Goal: Find specific page/section: Find specific page/section

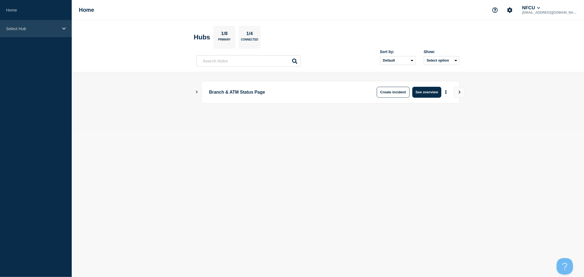
click at [58, 32] on div "Select Hub" at bounding box center [36, 28] width 72 height 17
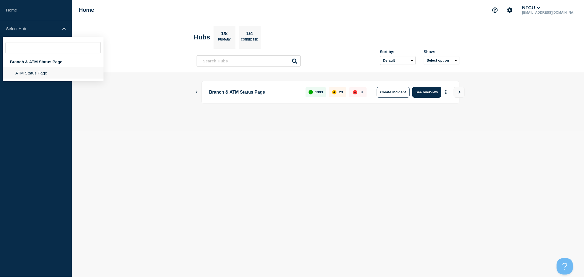
click at [34, 70] on li "ATM Status Page" at bounding box center [53, 72] width 101 height 11
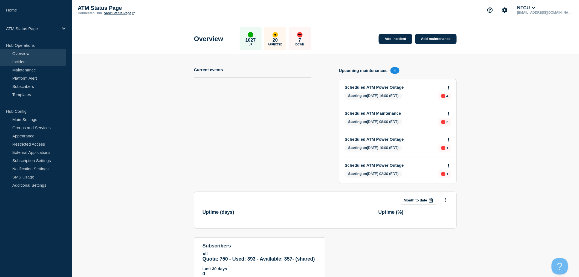
click at [50, 62] on link "Incident" at bounding box center [33, 61] width 66 height 8
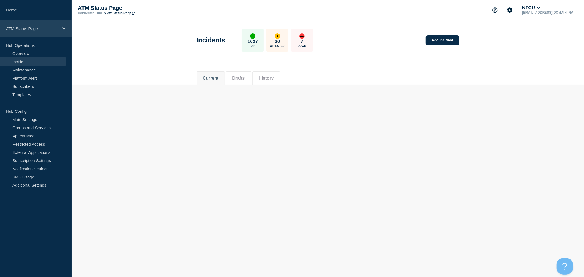
click at [49, 31] on div "ATM Status Page" at bounding box center [36, 28] width 72 height 17
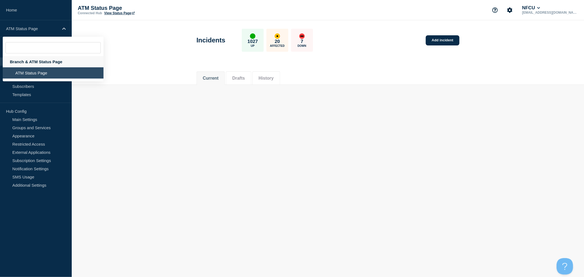
click at [40, 62] on div "Branch & ATM Status Page" at bounding box center [53, 61] width 101 height 11
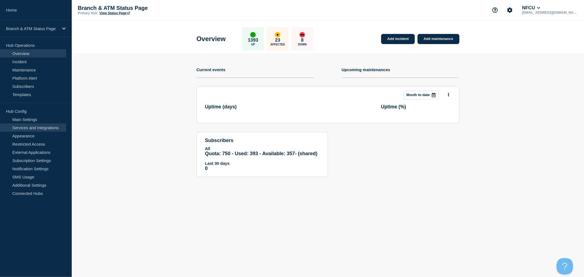
click at [32, 128] on link "Services and Integrations" at bounding box center [33, 127] width 66 height 8
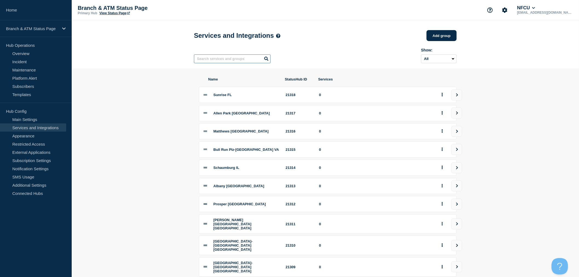
click at [228, 60] on input "text" at bounding box center [232, 58] width 77 height 9
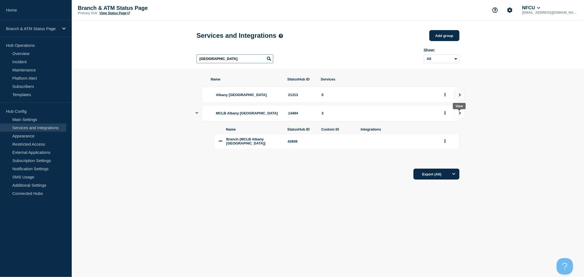
type input "albany"
click at [460, 114] on icon "view group" at bounding box center [460, 112] width 2 height 3
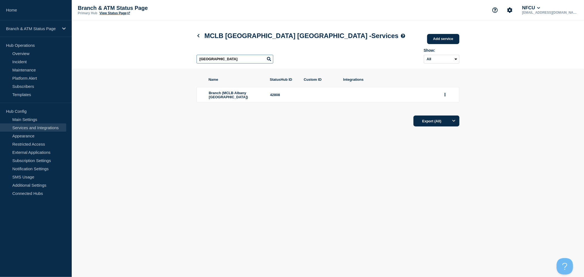
drag, startPoint x: 236, startPoint y: 59, endPoint x: 183, endPoint y: 55, distance: 53.8
click at [183, 55] on header "MCLB Albany GA - Services Add service Here you can create & manage services tha…" at bounding box center [328, 44] width 512 height 48
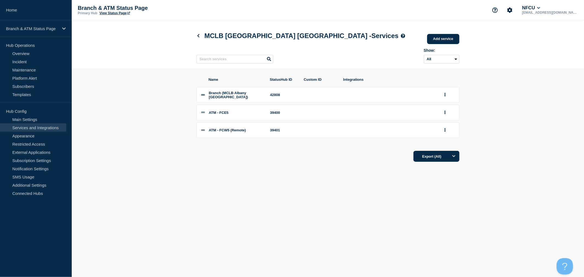
click at [336, 185] on body "Home Branch & ATM Status Page Hub Operations Overview Incident Maintenance Plat…" at bounding box center [292, 138] width 584 height 277
